Goal: Task Accomplishment & Management: Complete application form

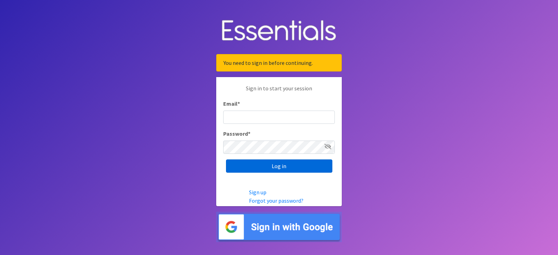
type input "[EMAIL_ADDRESS][DOMAIN_NAME]"
click at [276, 167] on input "Log in" at bounding box center [279, 165] width 106 height 13
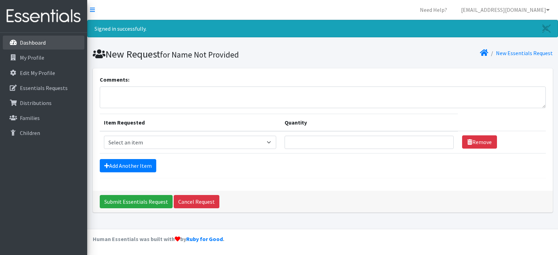
click at [33, 45] on p "Dashboard" at bounding box center [33, 42] width 26 height 7
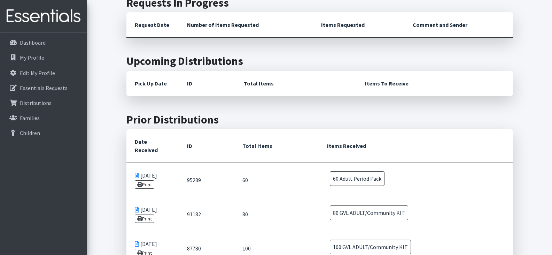
scroll to position [139, 0]
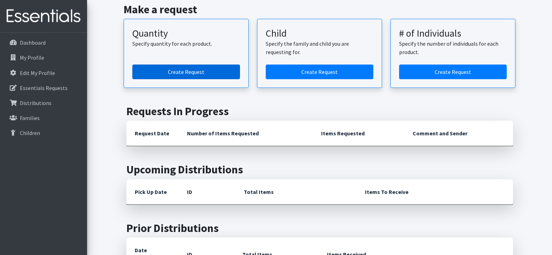
click at [194, 75] on link "Create Request" at bounding box center [186, 71] width 108 height 15
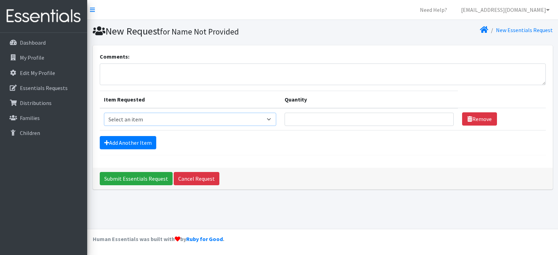
click at [272, 124] on select "Select an item GVL ADULT/COMMUNITY PACK GVL ADULT/Community KIT GVL Day Pads GV…" at bounding box center [190, 119] width 173 height 13
select select "14670"
click at [104, 113] on select "Select an item GVL ADULT/COMMUNITY PACK GVL ADULT/Community KIT GVL Day Pads GV…" at bounding box center [190, 119] width 173 height 13
click at [199, 123] on select "Select an item GVL ADULT/COMMUNITY PACK GVL ADULT/Community KIT GVL Day Pads GV…" at bounding box center [190, 119] width 173 height 13
click at [104, 113] on select "Select an item GVL ADULT/COMMUNITY PACK GVL ADULT/Community KIT GVL Day Pads GV…" at bounding box center [190, 119] width 173 height 13
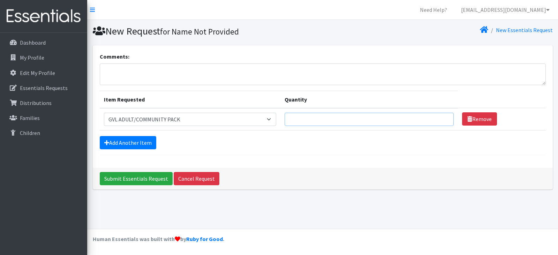
click at [358, 115] on input "Quantity" at bounding box center [368, 119] width 169 height 13
click at [440, 116] on input "1" at bounding box center [368, 119] width 169 height 13
click at [440, 116] on input "2" at bounding box center [368, 119] width 169 height 13
click at [440, 116] on input "3" at bounding box center [368, 119] width 169 height 13
type input "4"
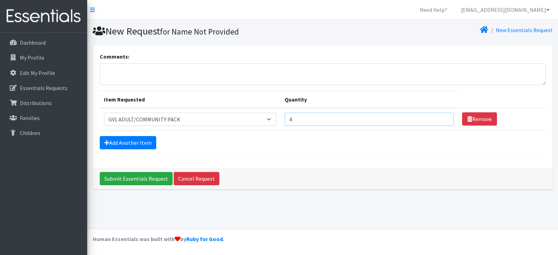
click at [440, 116] on input "4" at bounding box center [368, 119] width 169 height 13
click at [143, 175] on input "Submit Essentials Request" at bounding box center [136, 178] width 73 height 13
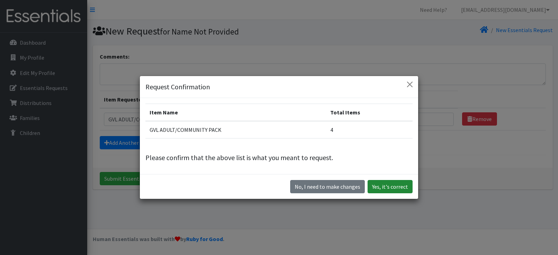
click at [376, 183] on button "Yes, it's correct" at bounding box center [389, 186] width 45 height 13
